Goal: Transaction & Acquisition: Purchase product/service

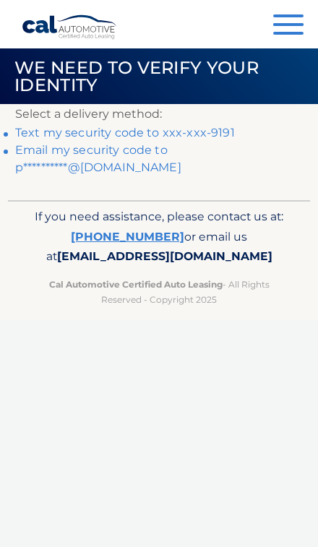
click at [225, 133] on link "Text my security code to xxx-xxx-9191" at bounding box center [124, 133] width 219 height 14
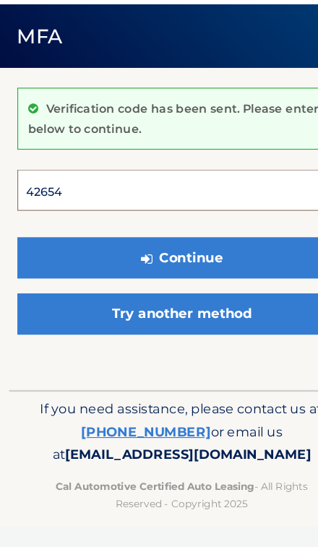
type input "426545"
click at [159, 252] on button "Continue" at bounding box center [158, 270] width 287 height 36
click at [237, 252] on button "Continue" at bounding box center [158, 270] width 287 height 36
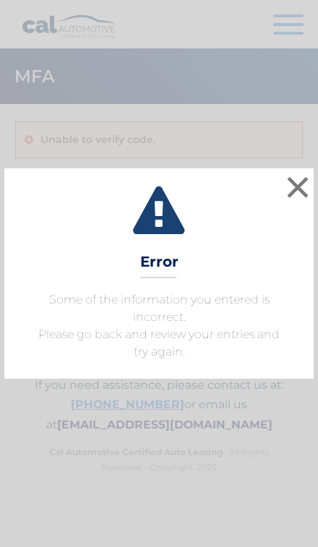
click at [296, 188] on button "×" at bounding box center [297, 187] width 29 height 29
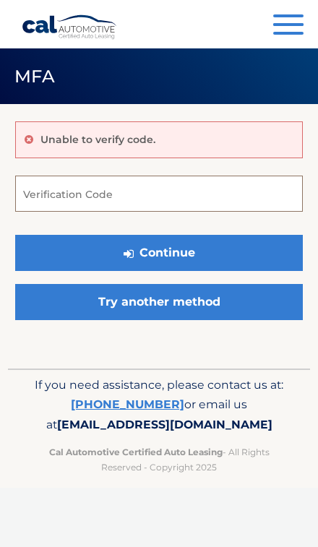
click at [226, 192] on input "Verification Code" at bounding box center [158, 193] width 287 height 36
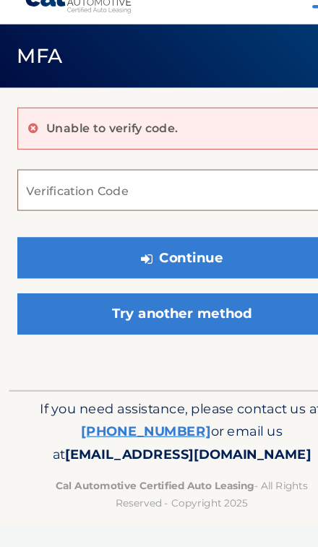
click at [202, 175] on input "Verification Code" at bounding box center [158, 193] width 287 height 36
click at [169, 175] on input "Verification Code" at bounding box center [158, 193] width 287 height 36
paste input "426545"
type input "426545"
click at [219, 235] on button "Continue" at bounding box center [158, 253] width 287 height 36
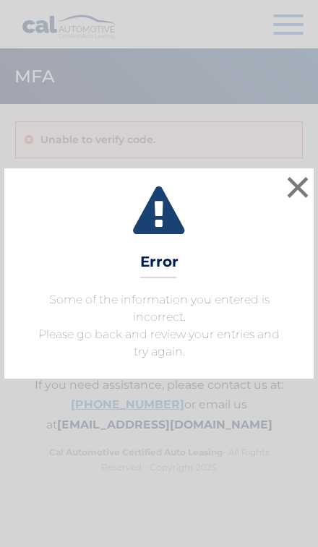
click at [301, 181] on button "×" at bounding box center [297, 187] width 29 height 29
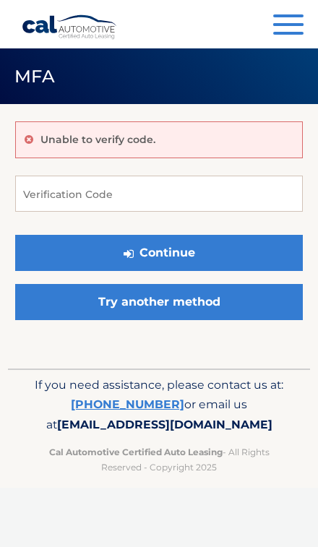
click at [241, 298] on link "Try another method" at bounding box center [158, 302] width 287 height 36
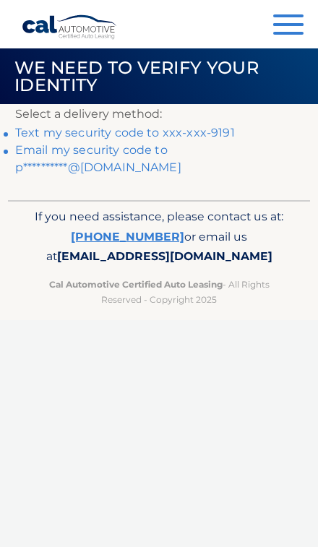
click at [181, 150] on link "**********" at bounding box center [98, 158] width 166 height 31
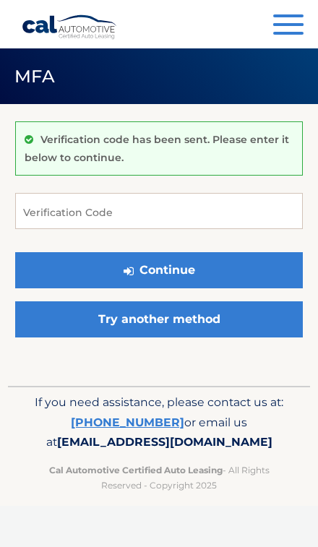
scroll to position [45, 0]
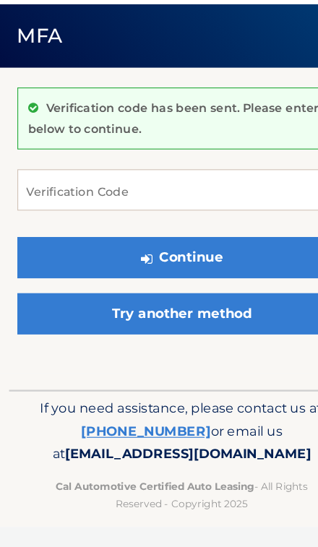
click at [222, 193] on input "Verification Code" at bounding box center [158, 211] width 287 height 36
type input "426545"
click at [235, 252] on button "Continue" at bounding box center [158, 270] width 287 height 36
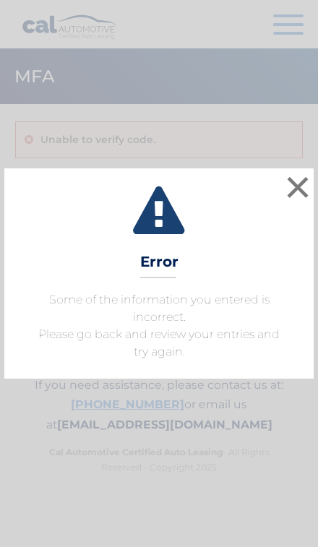
click at [294, 183] on button "×" at bounding box center [297, 187] width 29 height 29
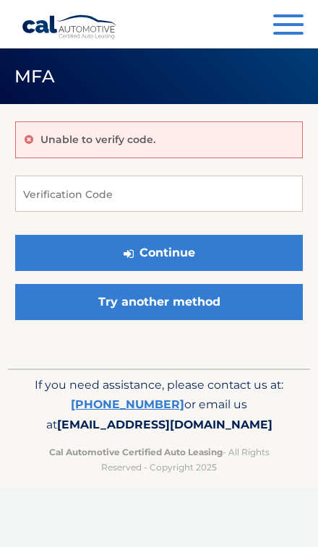
click at [227, 290] on link "Try another method" at bounding box center [158, 302] width 287 height 36
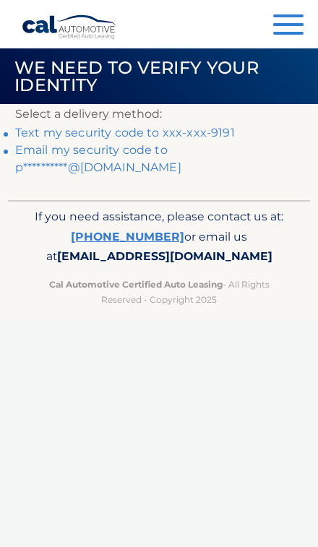
click at [211, 135] on link "Text my security code to xxx-xxx-9191" at bounding box center [124, 133] width 219 height 14
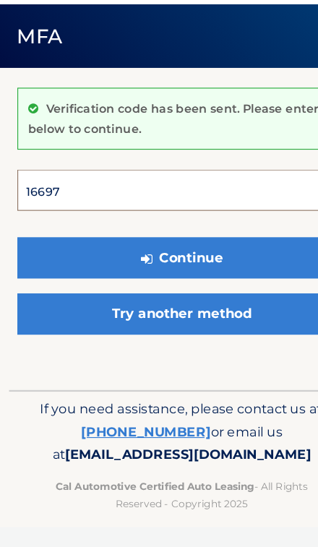
type input "166976"
click at [159, 252] on button "Continue" at bounding box center [158, 270] width 287 height 36
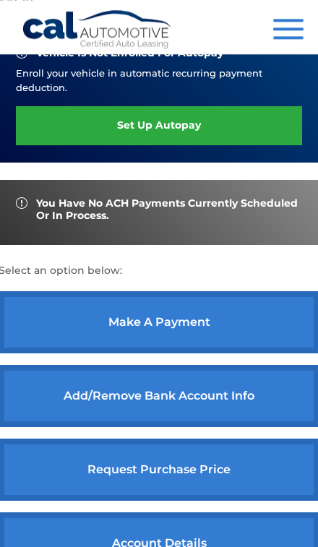
scroll to position [380, 0]
click at [229, 316] on link "make a payment" at bounding box center [159, 322] width 321 height 62
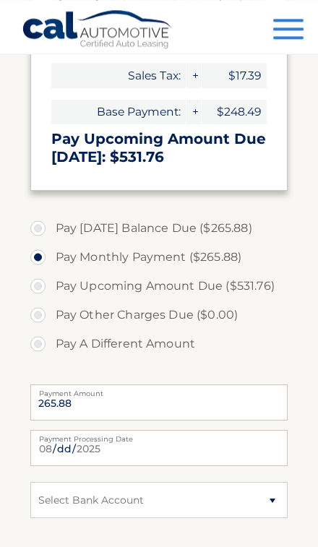
scroll to position [374, 0]
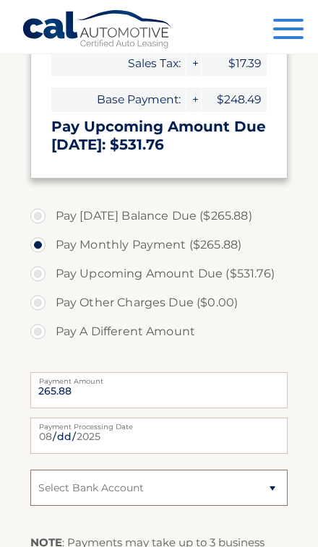
click at [268, 502] on select "Select Bank Account Checking BANK OF AMERICA, N.A. *****6494 Checking BANK OF A…" at bounding box center [159, 487] width 258 height 36
select select "NjY2ODE3ZDMtMjBmYy00YTdiLThiZDEtNjJkOWYxMjc1NzNm"
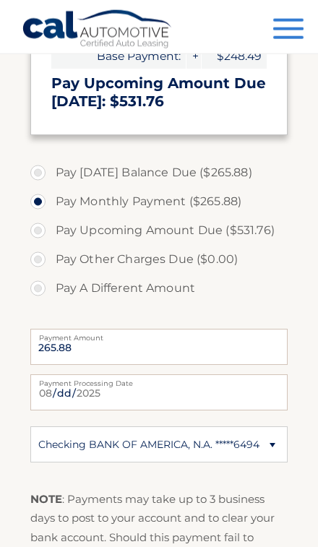
scroll to position [524, 0]
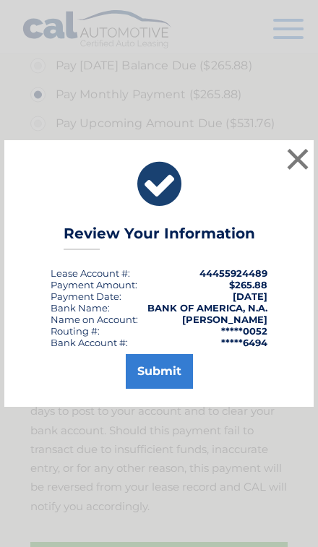
click at [174, 388] on button "Submit" at bounding box center [159, 371] width 67 height 35
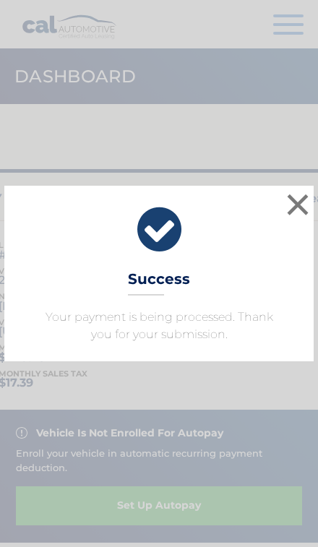
click at [298, 202] on button "×" at bounding box center [297, 204] width 29 height 29
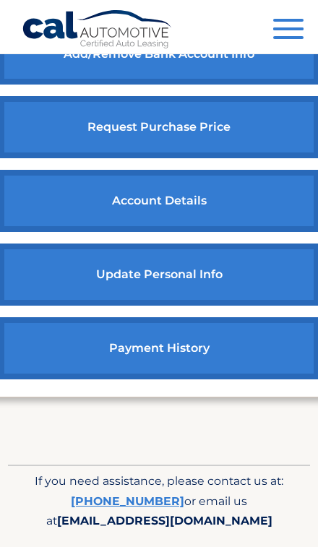
scroll to position [762, 0]
